Goal: Task Accomplishment & Management: Use online tool/utility

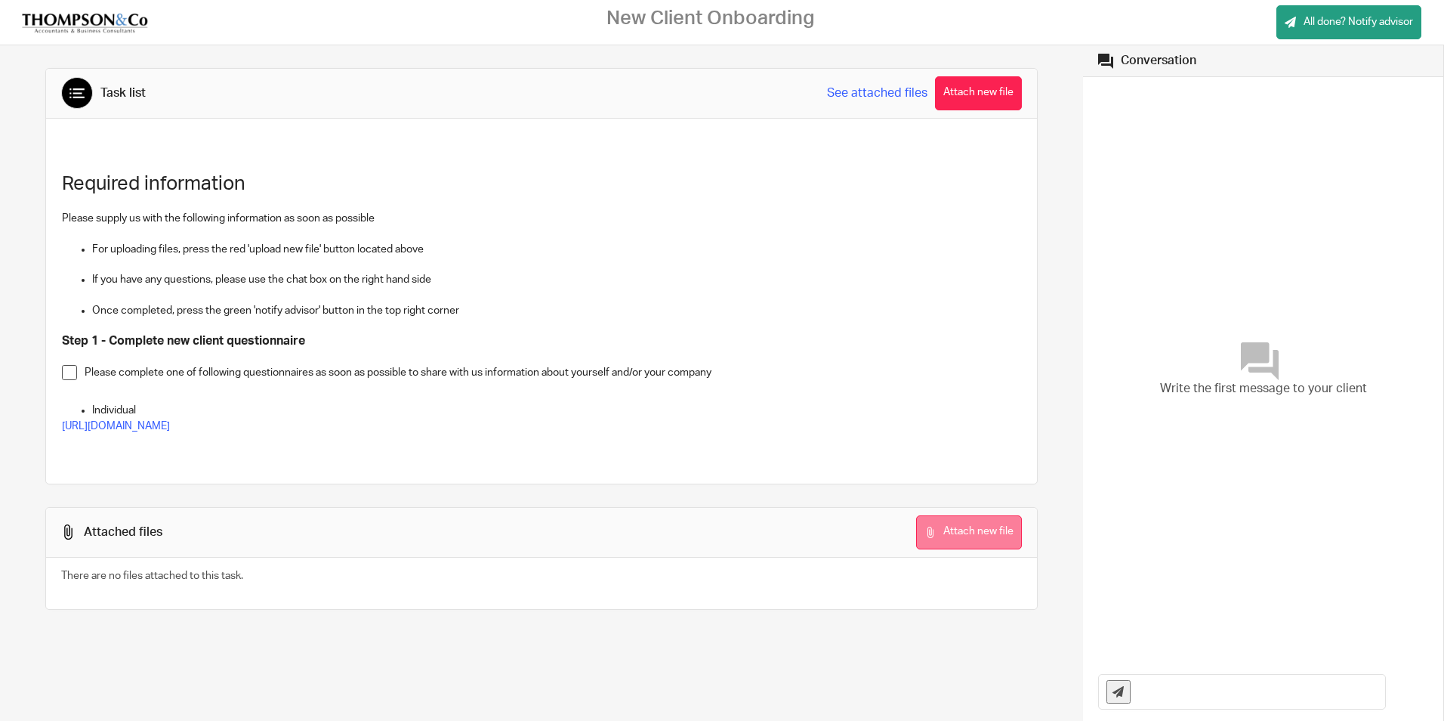
click at [952, 529] on button "Attach new file" at bounding box center [969, 532] width 106 height 34
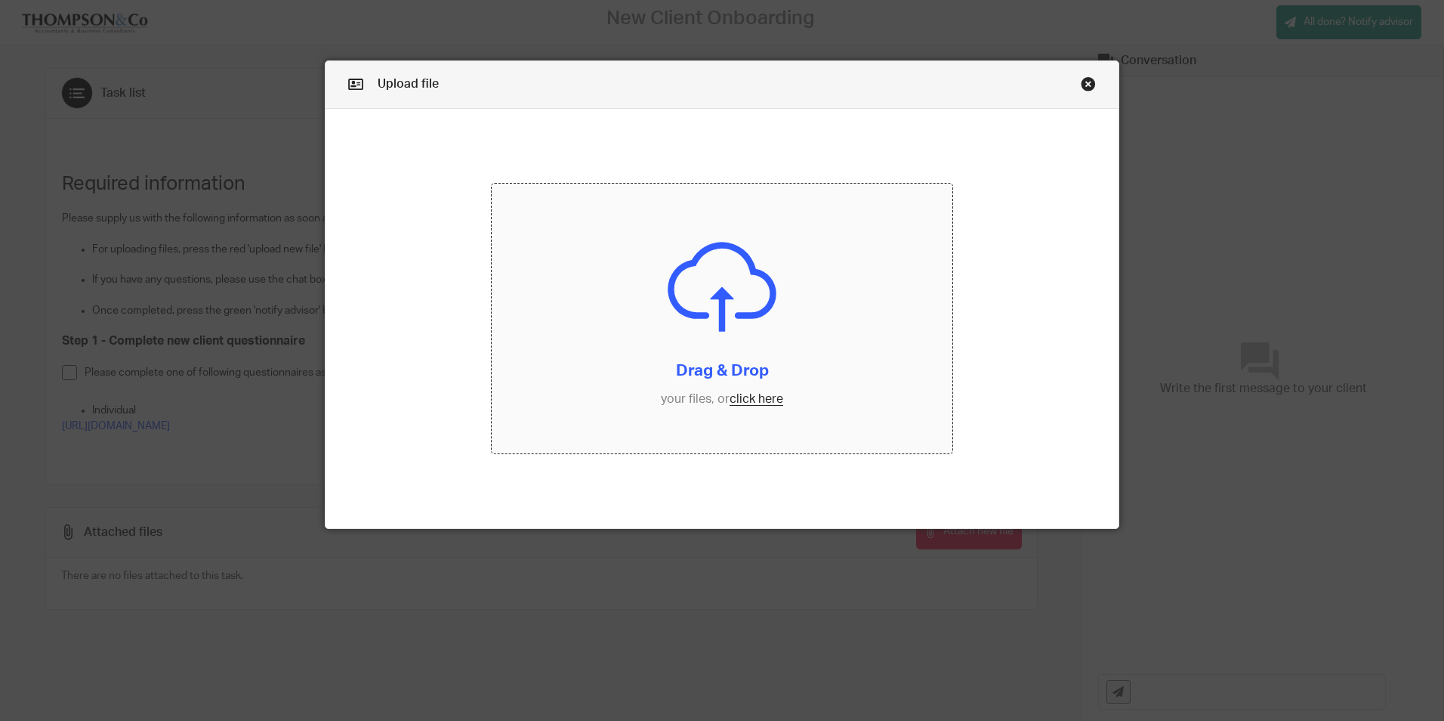
click at [746, 398] on input "file" at bounding box center [722, 319] width 461 height 270
drag, startPoint x: 695, startPoint y: 277, endPoint x: 846, endPoint y: 490, distance: 261.2
click at [846, 490] on form "Drag & Drop your files, or click here Files uploading..." at bounding box center [722, 319] width 793 height 420
click at [710, 283] on input "file" at bounding box center [722, 319] width 461 height 270
click at [751, 400] on input "file" at bounding box center [722, 319] width 461 height 270
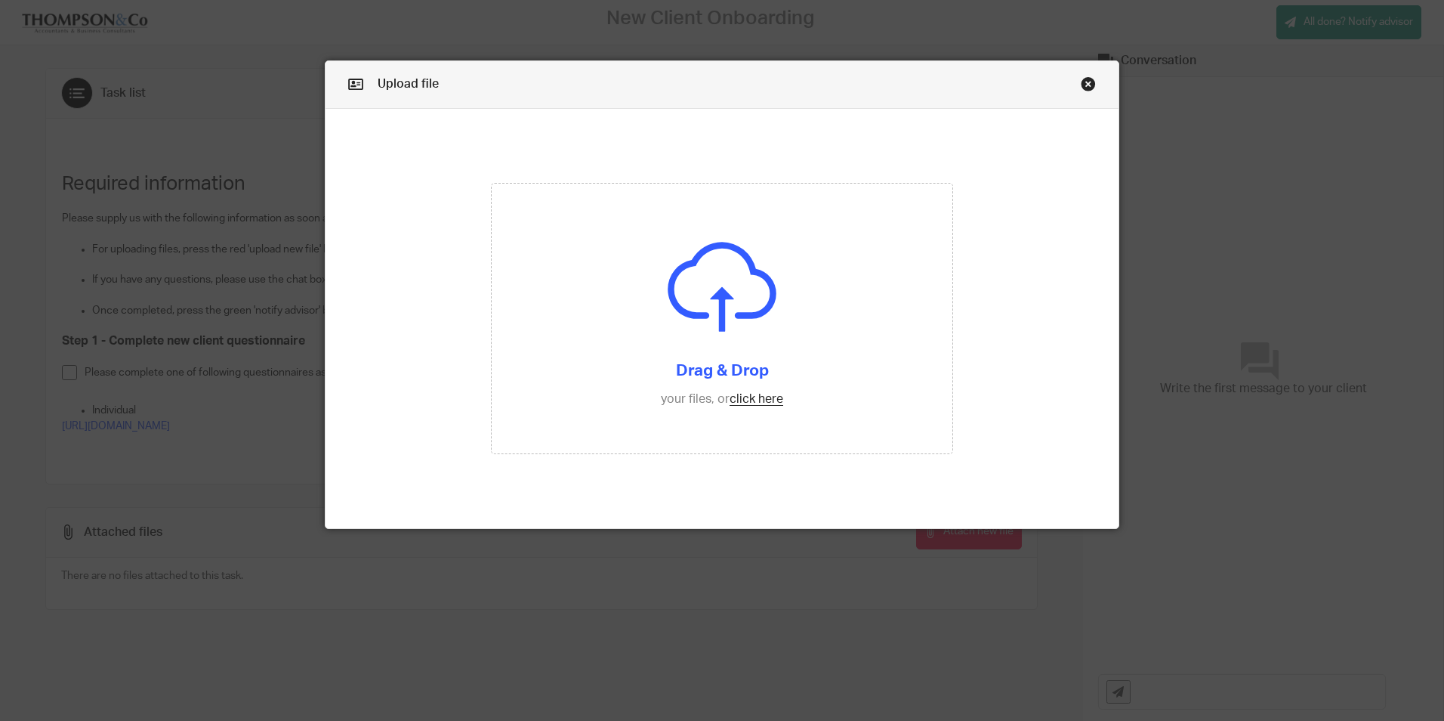
click at [1081, 80] on link "Close this dialog window" at bounding box center [1088, 86] width 15 height 20
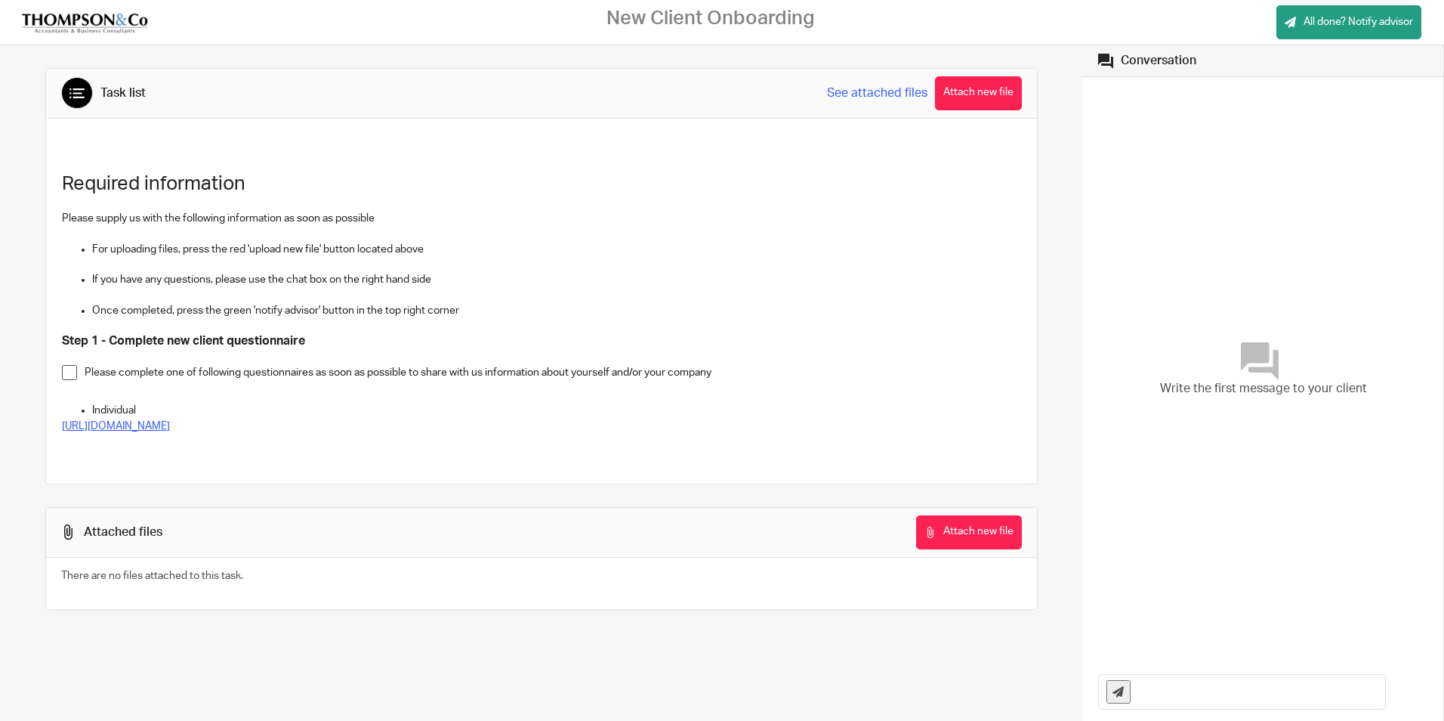
click at [170, 428] on link "[URL][DOMAIN_NAME]" at bounding box center [116, 426] width 108 height 11
click at [947, 542] on button "Attach new file" at bounding box center [969, 532] width 106 height 34
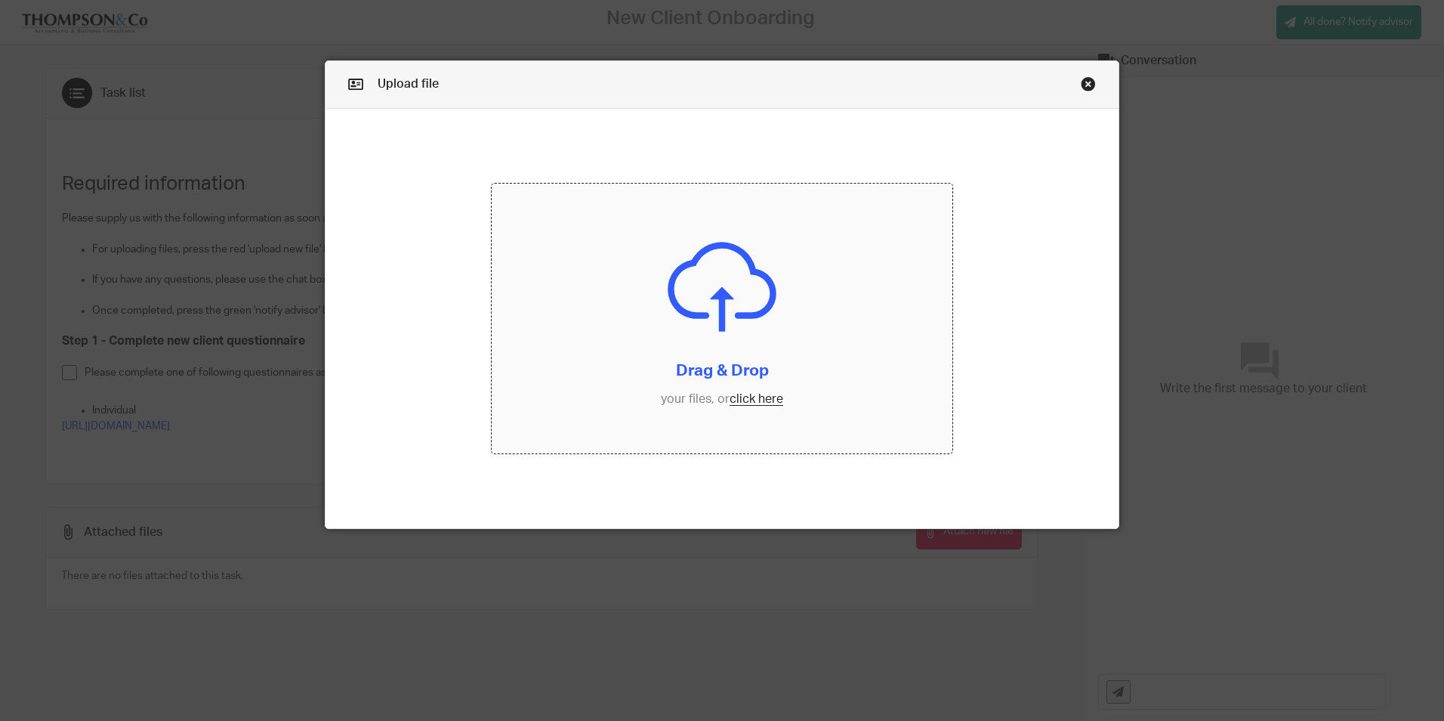
click at [749, 400] on input "file" at bounding box center [722, 319] width 461 height 270
click at [672, 267] on input "file" at bounding box center [722, 319] width 461 height 270
click at [740, 401] on input "file" at bounding box center [722, 319] width 461 height 270
click at [690, 353] on input "file" at bounding box center [722, 319] width 461 height 270
click at [683, 347] on input "file" at bounding box center [722, 319] width 461 height 270
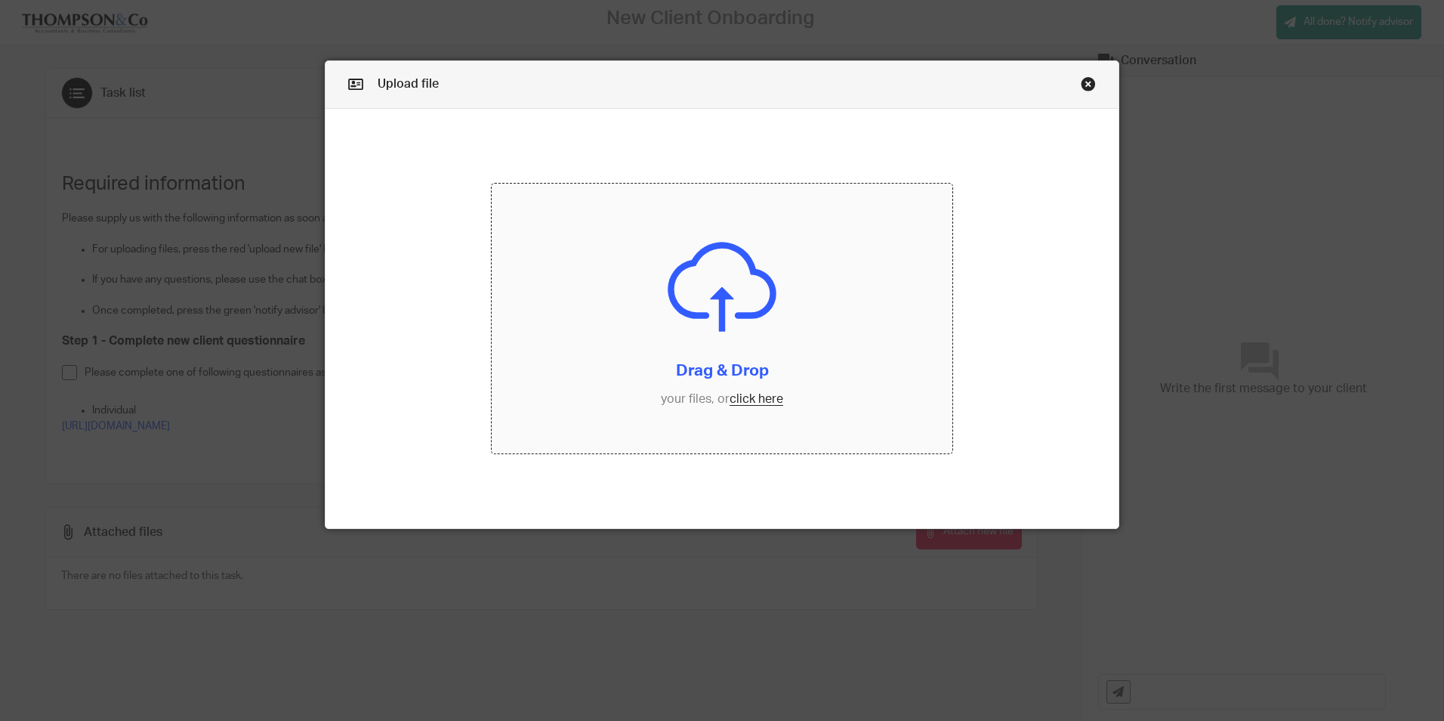
click at [752, 398] on input "file" at bounding box center [722, 319] width 461 height 270
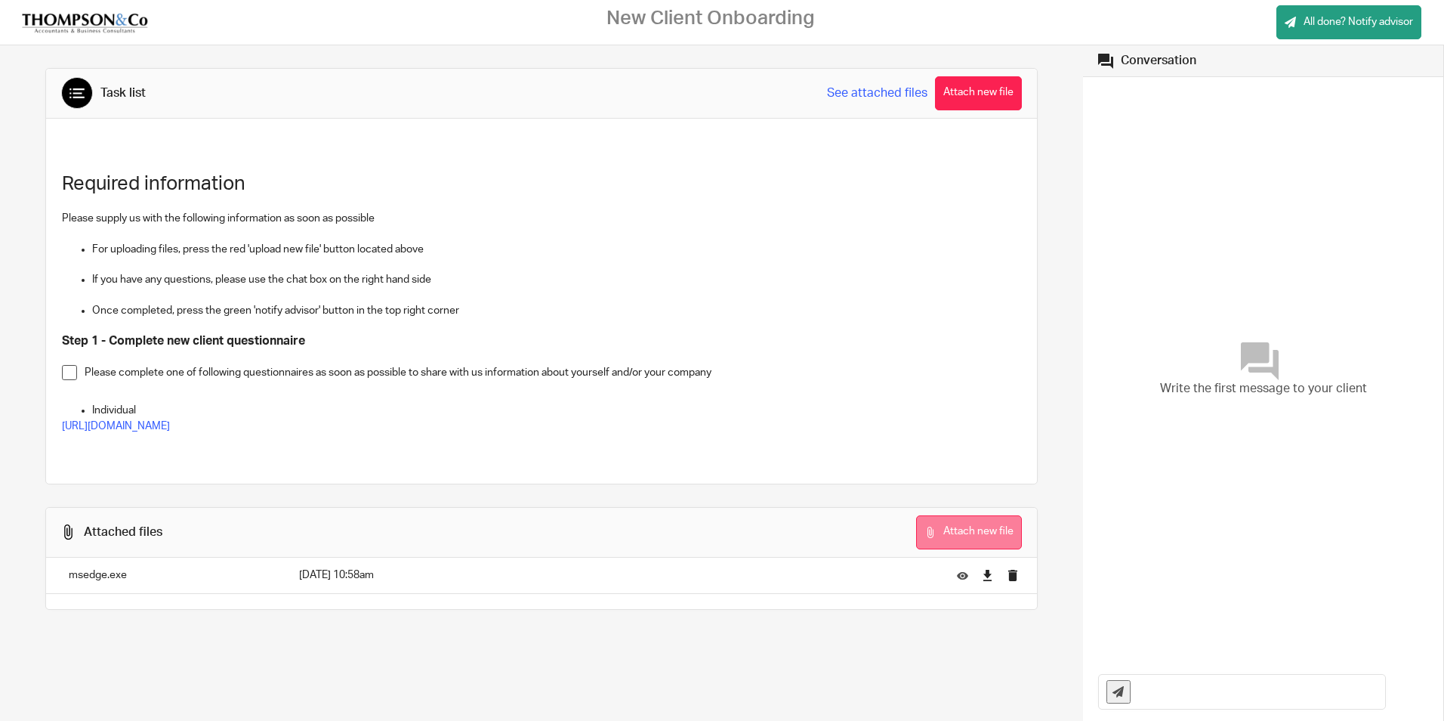
click at [975, 534] on button "Attach new file" at bounding box center [969, 532] width 106 height 34
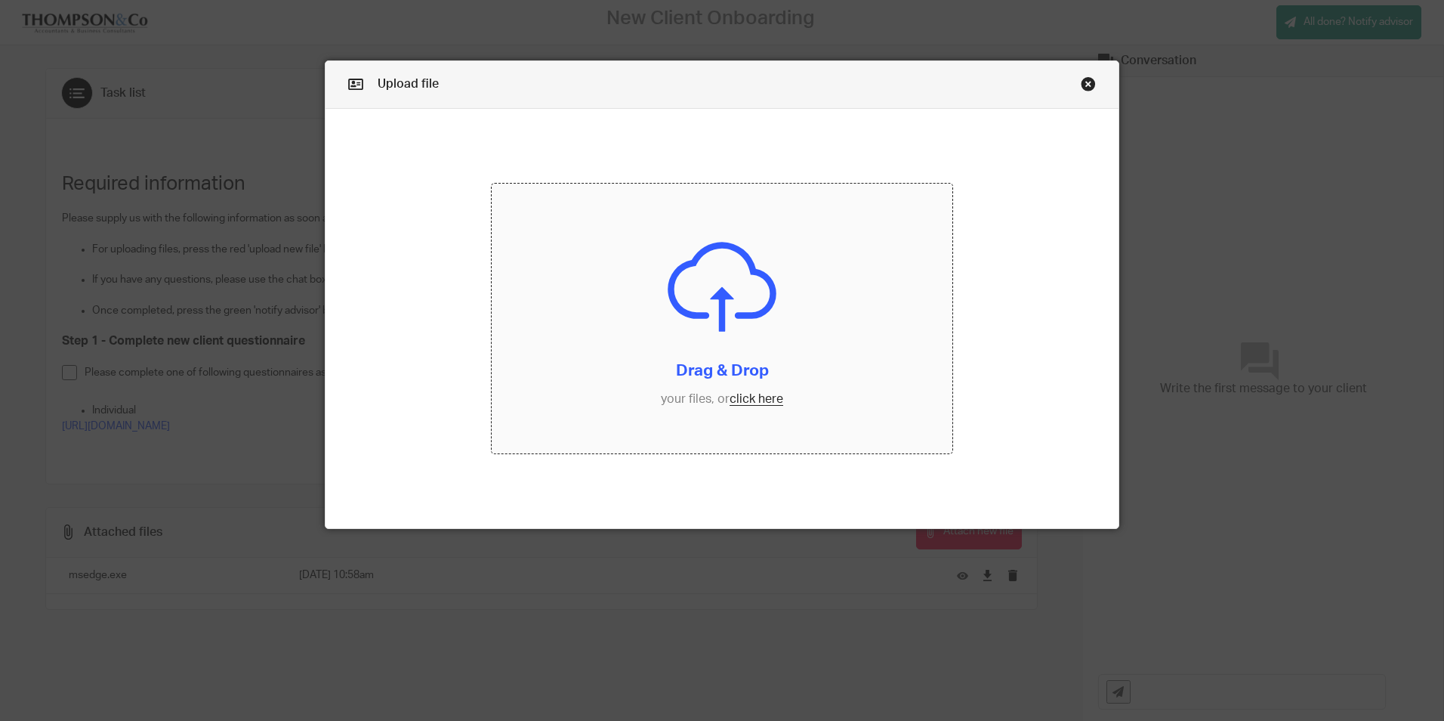
click at [750, 399] on input "file" at bounding box center [722, 319] width 461 height 270
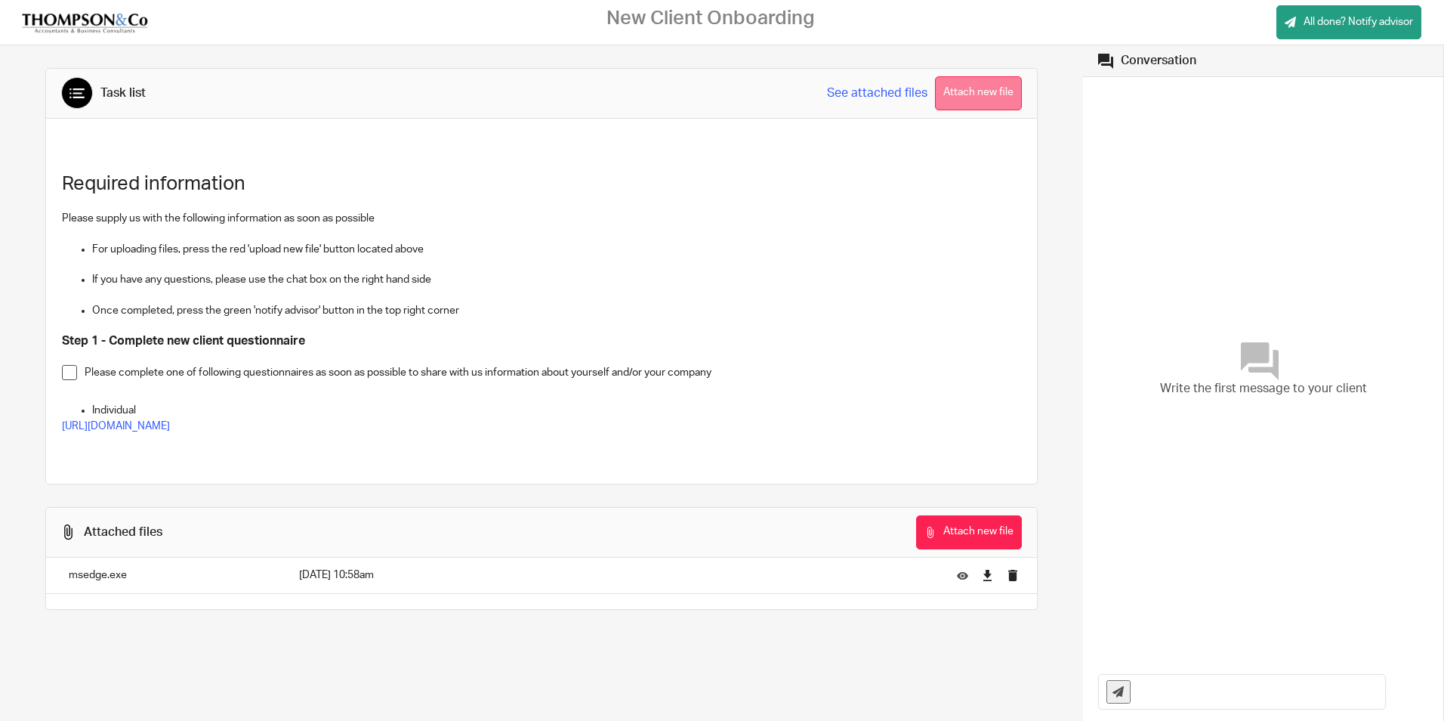
drag, startPoint x: 950, startPoint y: 114, endPoint x: 946, endPoint y: 97, distance: 17.8
click at [946, 97] on div "Task list See attached files Attach new file" at bounding box center [542, 94] width 992 height 50
click at [942, 97] on button "Attach new file" at bounding box center [978, 93] width 87 height 34
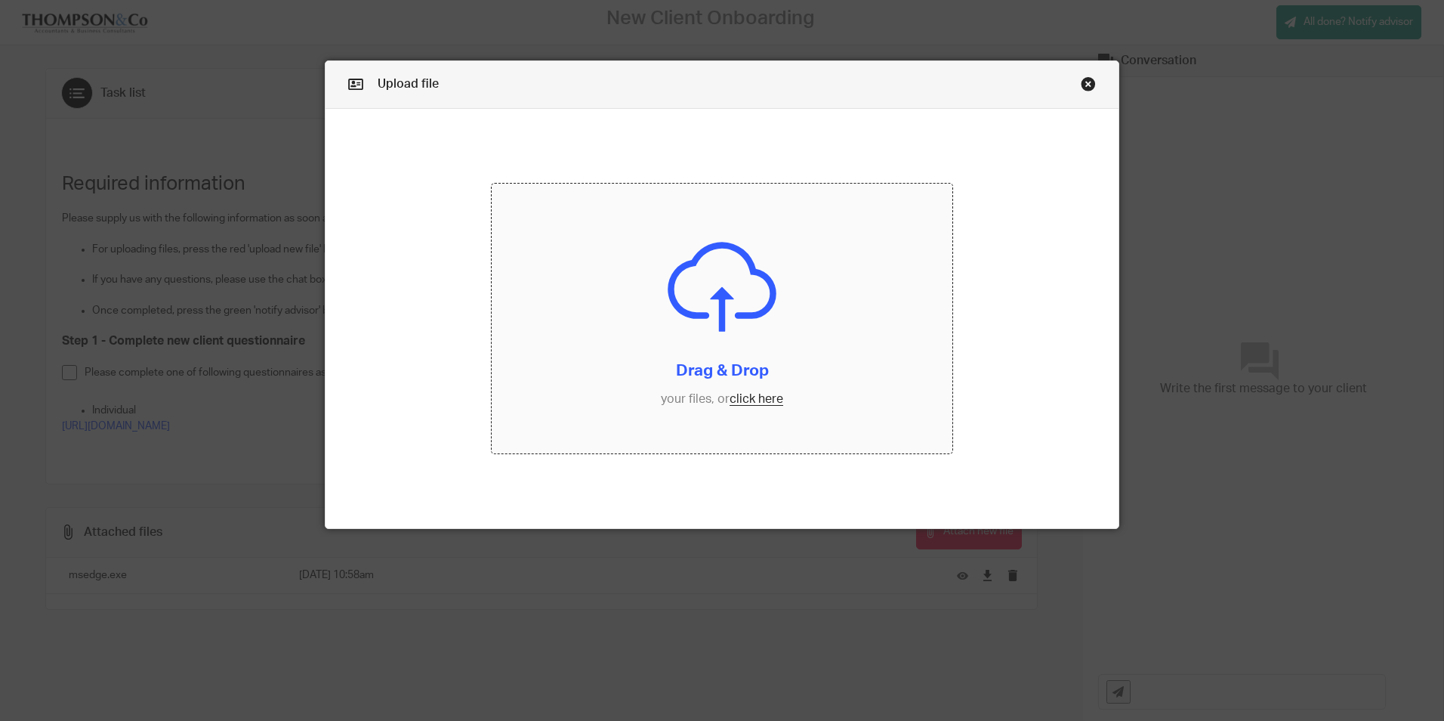
click at [752, 401] on input "file" at bounding box center [722, 319] width 461 height 270
click at [701, 272] on input "file" at bounding box center [722, 319] width 461 height 270
click at [351, 84] on icon at bounding box center [355, 84] width 15 height 15
click at [736, 399] on input "file" at bounding box center [722, 319] width 461 height 270
drag, startPoint x: 719, startPoint y: 264, endPoint x: 868, endPoint y: 428, distance: 221.4
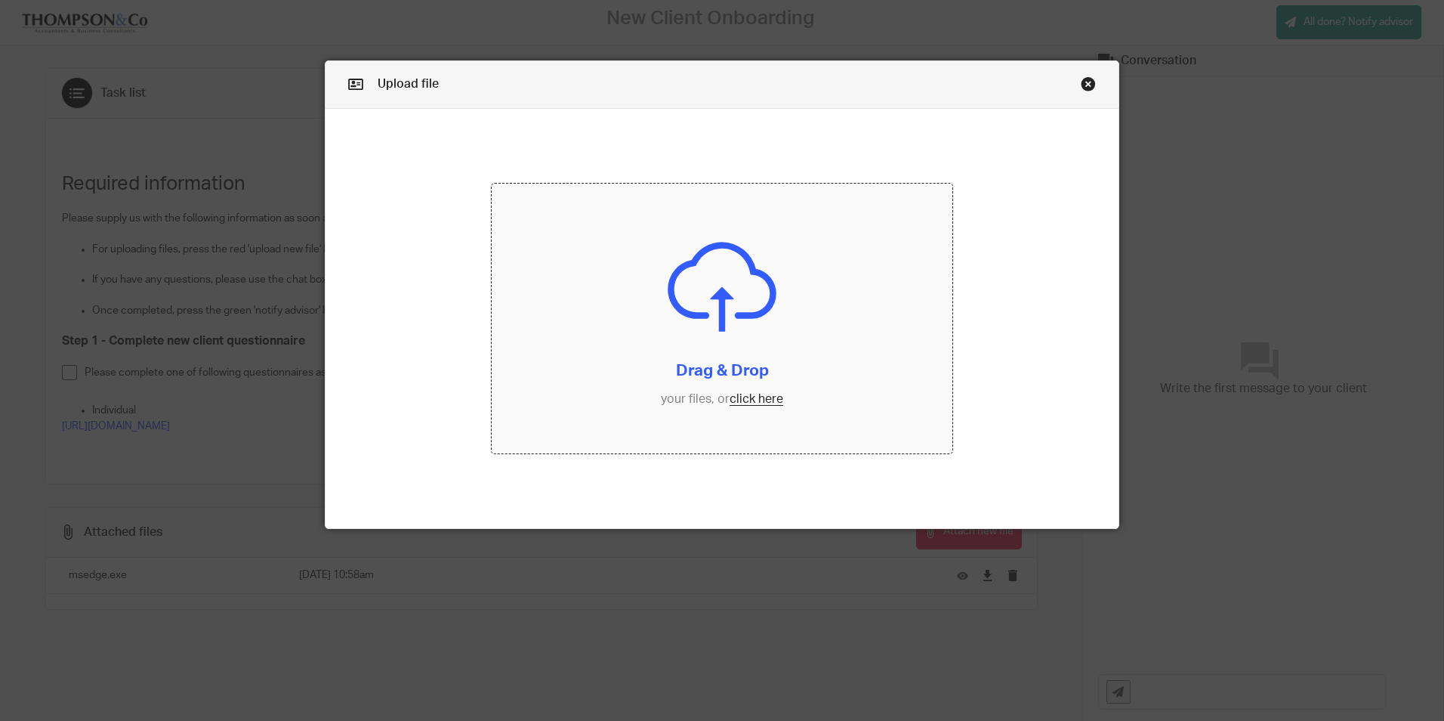
click at [868, 428] on input "file" at bounding box center [722, 319] width 461 height 270
click at [1092, 82] on div "Upload file" at bounding box center [722, 85] width 793 height 48
click at [1084, 79] on link "Close this dialog window" at bounding box center [1088, 86] width 15 height 20
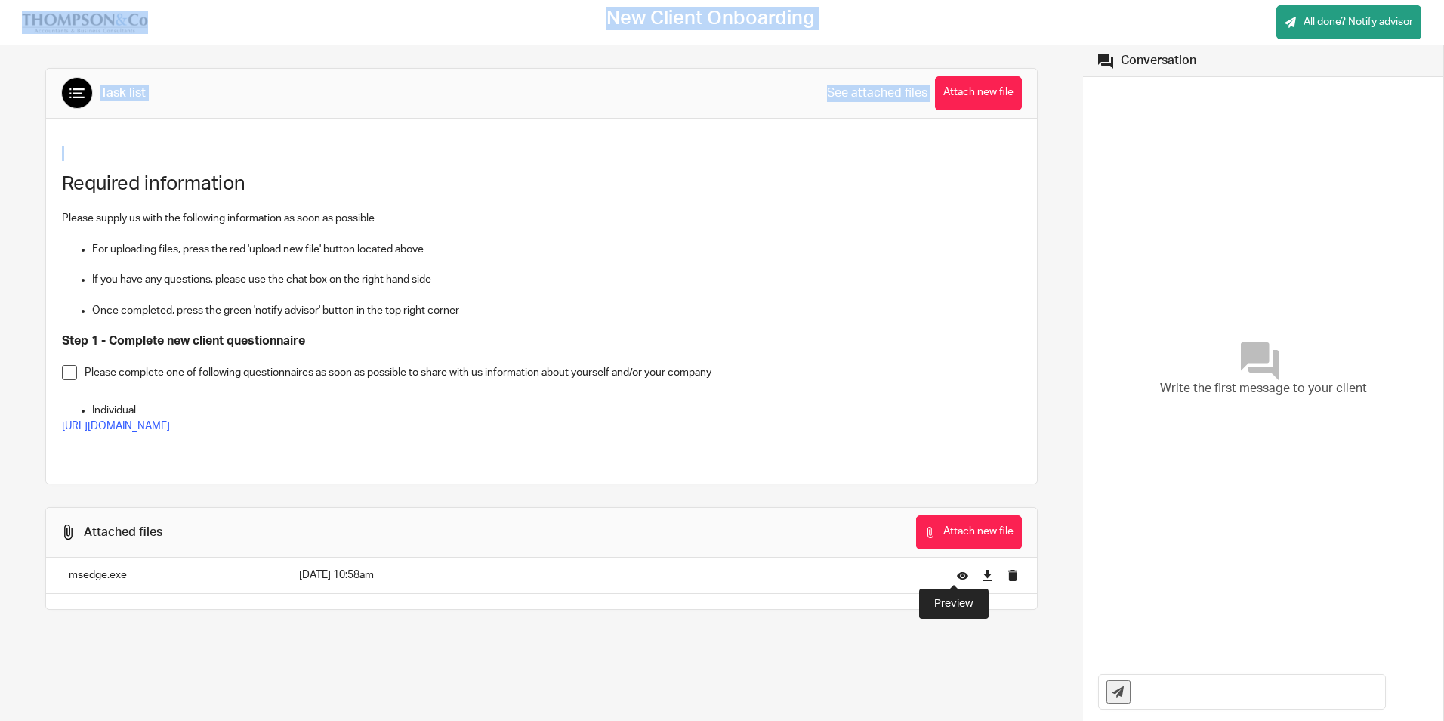
click at [957, 570] on icon at bounding box center [962, 575] width 11 height 11
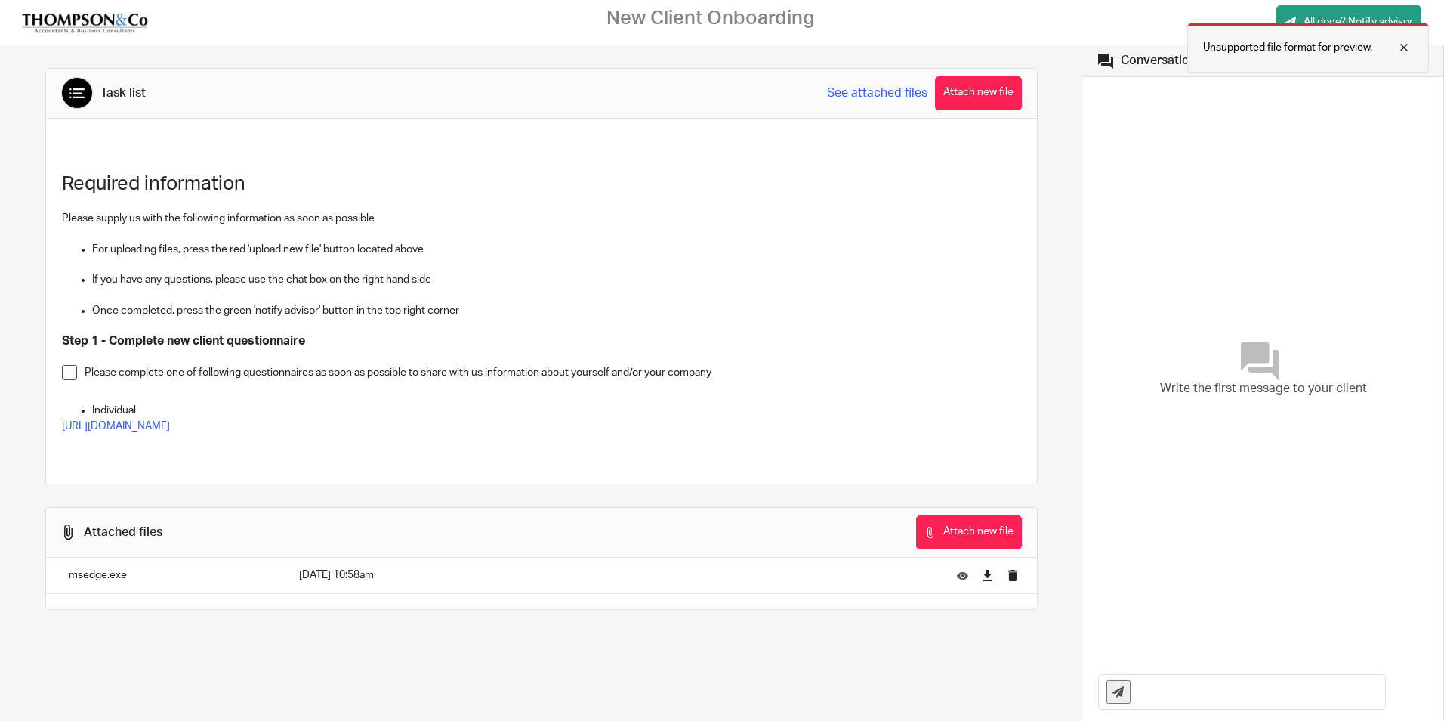
click at [1407, 45] on div at bounding box center [1393, 48] width 41 height 18
click at [947, 516] on button "Attach new file" at bounding box center [969, 532] width 106 height 34
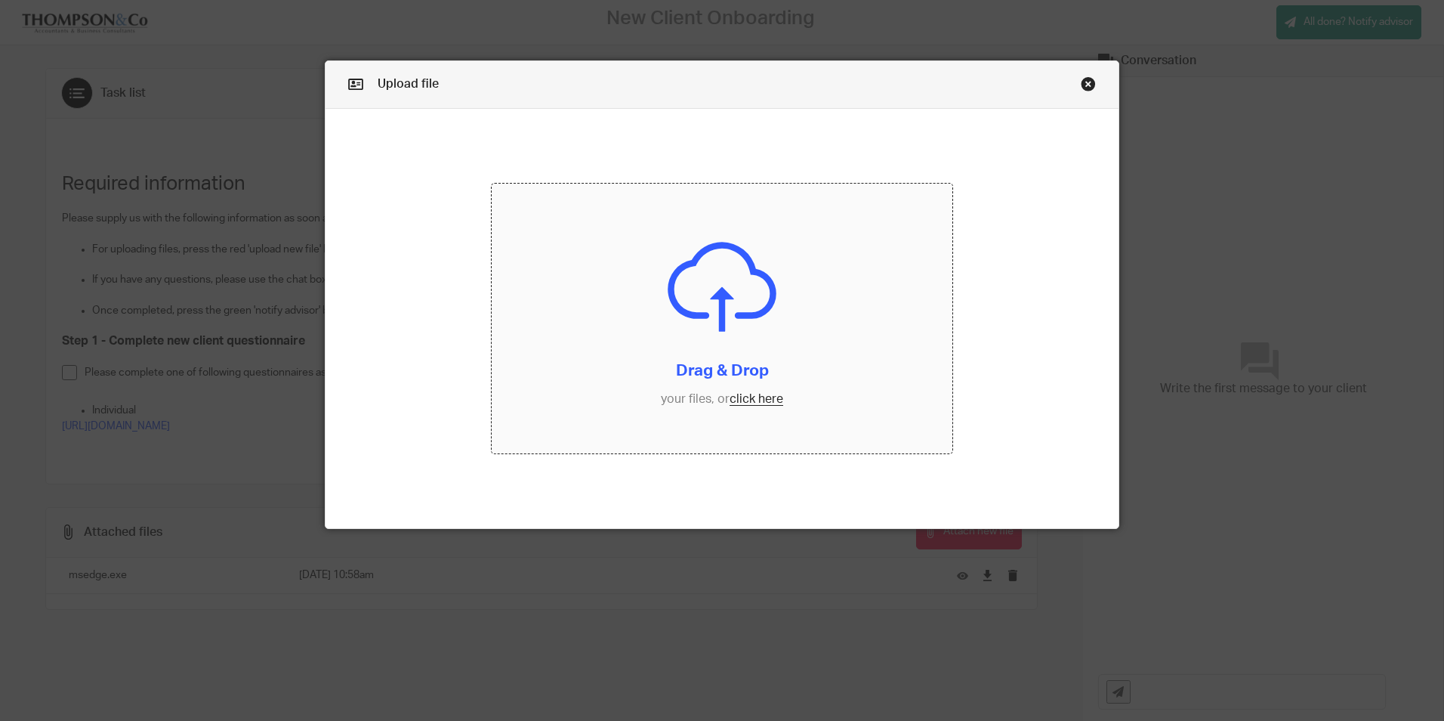
click at [763, 424] on input "file" at bounding box center [722, 319] width 461 height 270
click at [750, 397] on input "file" at bounding box center [722, 319] width 461 height 270
